Goal: Obtain resource: Download file/media

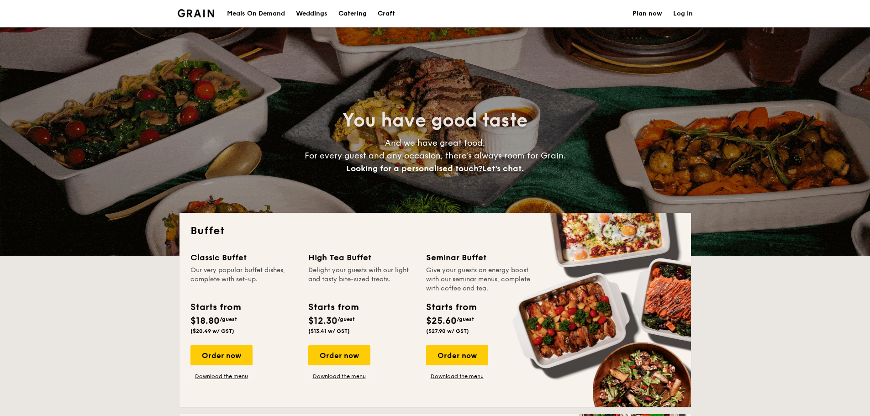
select select
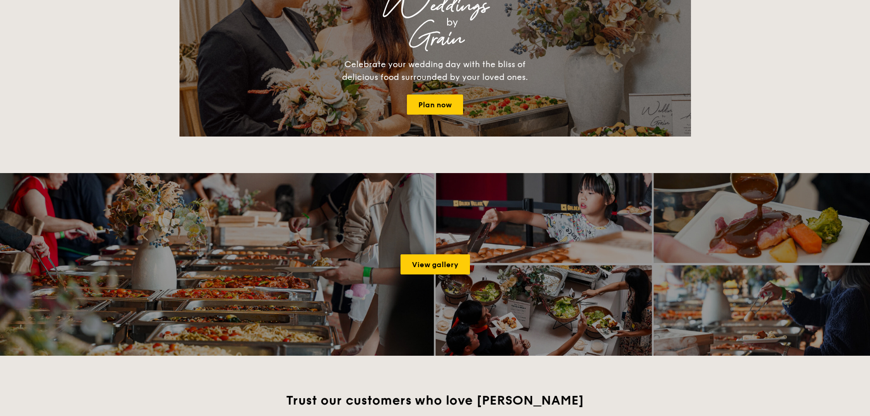
scroll to position [1065, 0]
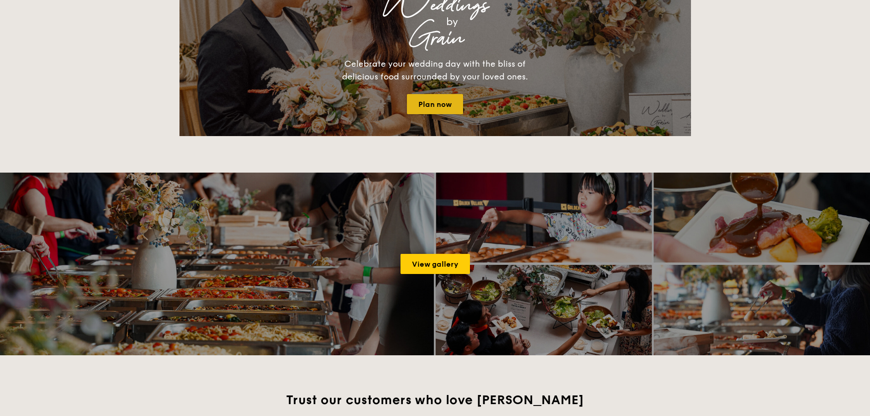
click at [437, 96] on link "Plan now" at bounding box center [435, 104] width 56 height 20
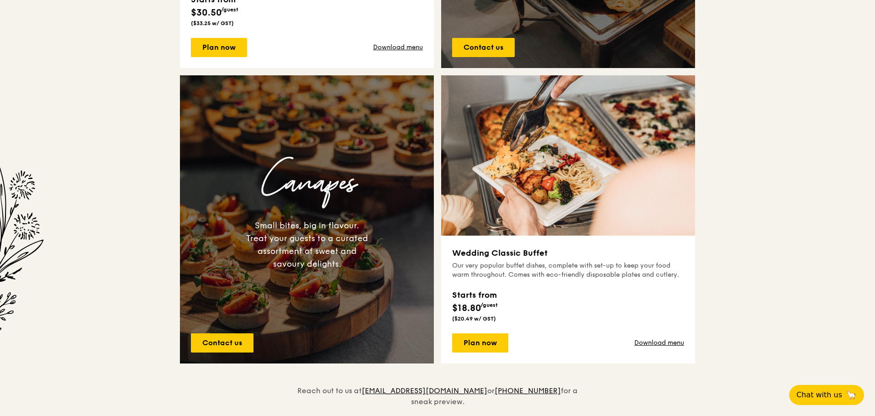
scroll to position [564, 0]
click at [653, 340] on link "Download menu" at bounding box center [660, 342] width 50 height 9
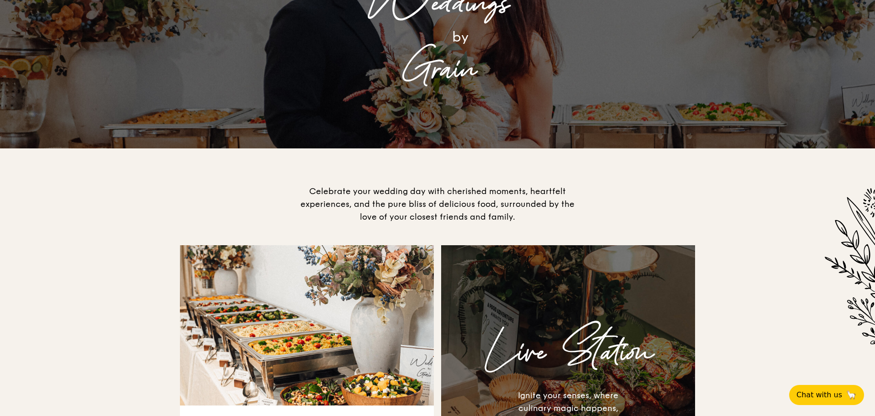
scroll to position [0, 0]
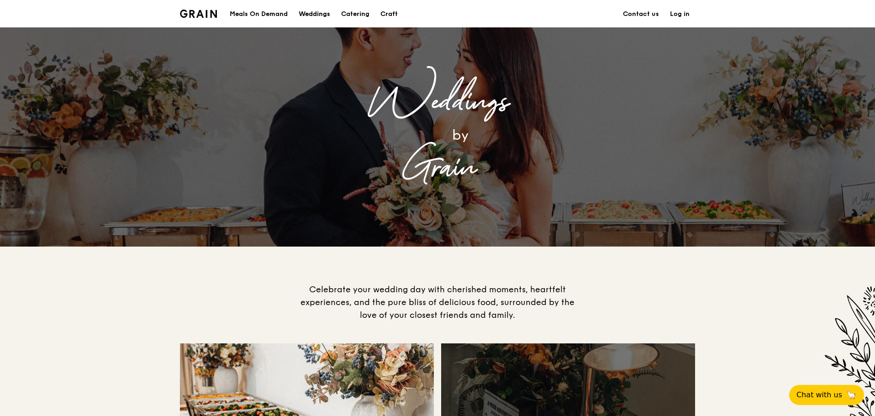
click at [310, 11] on div "Weddings" at bounding box center [315, 13] width 32 height 27
